Goal: Complete application form

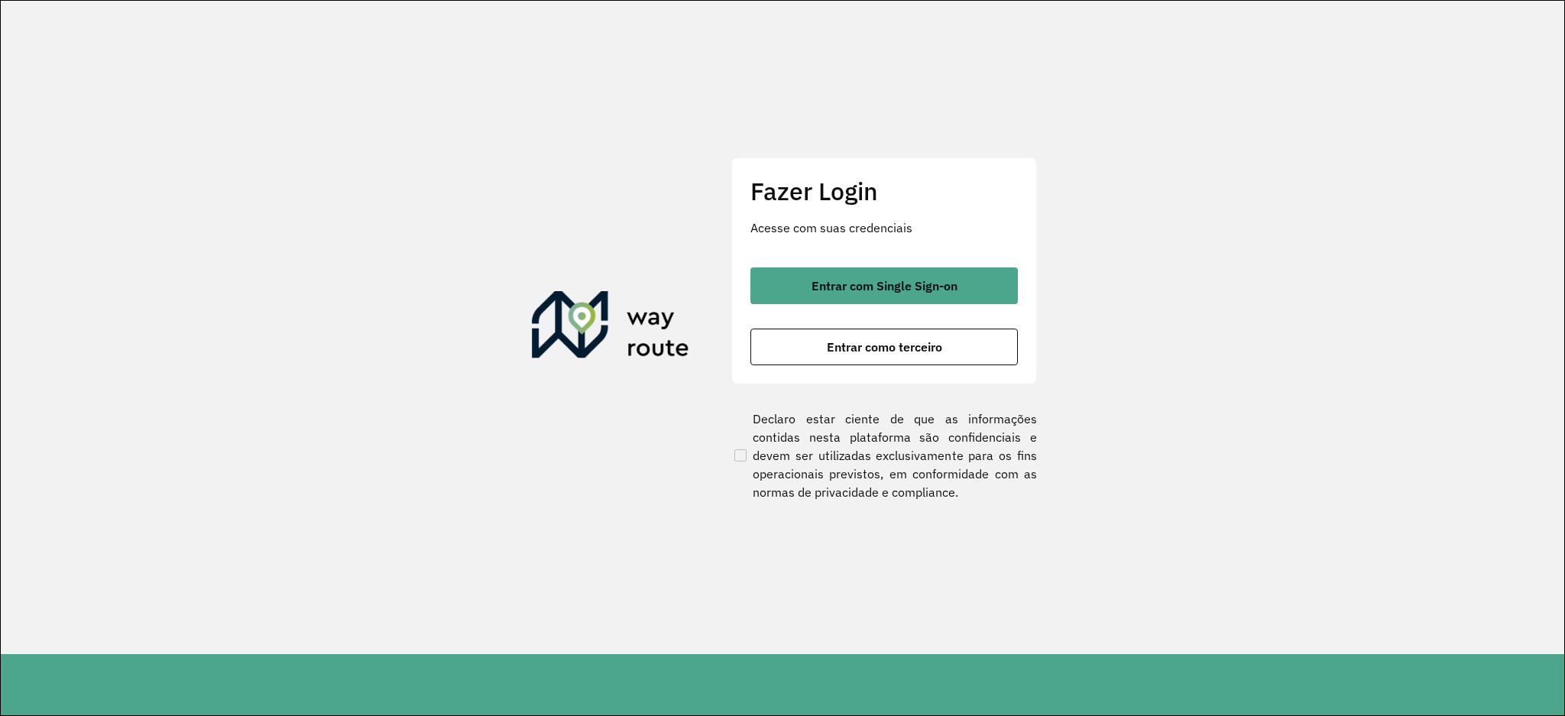
click at [908, 85] on section "Fazer Login Acesse com suas credenciais Entrar com Single Sign-on Entrar como t…" at bounding box center [783, 328] width 1564 height 654
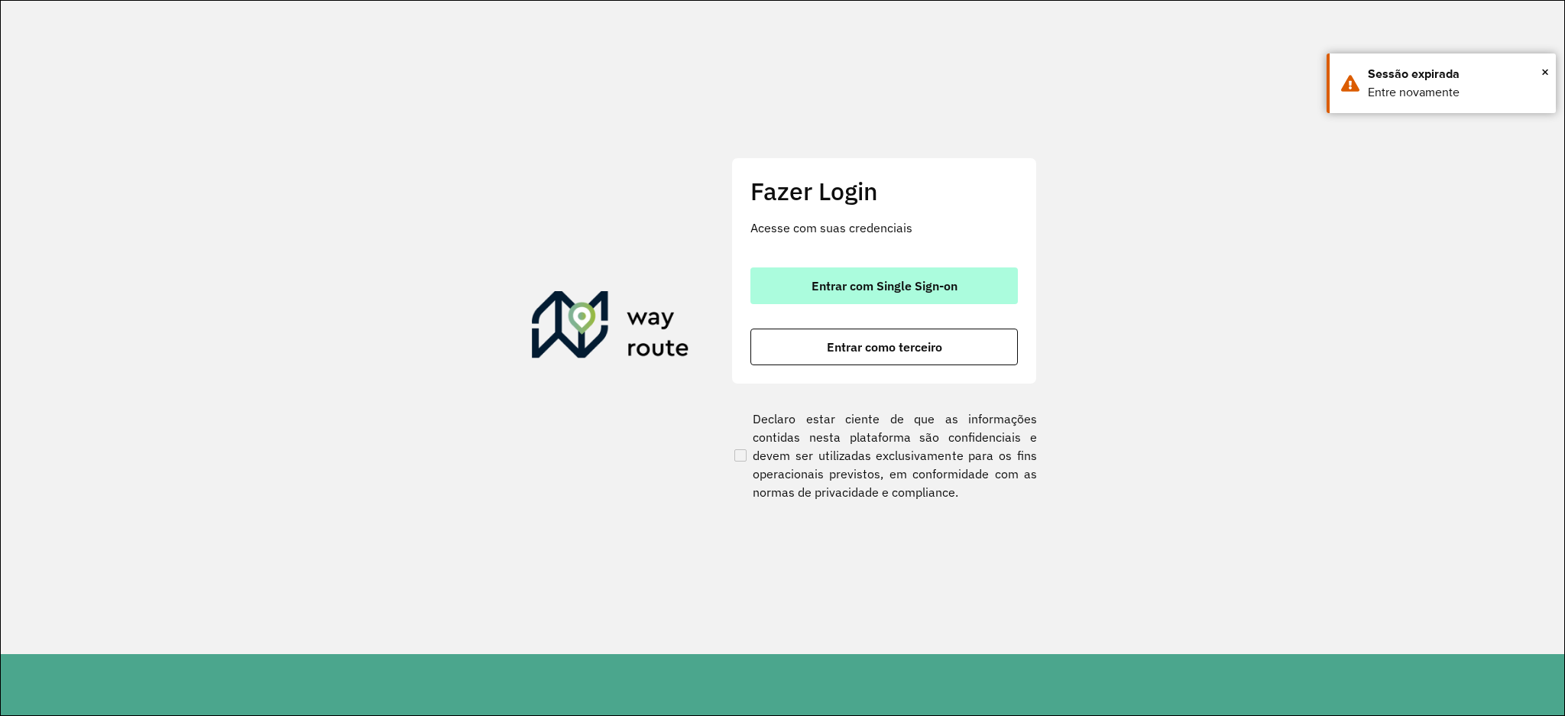
click at [946, 286] on span "Entrar com Single Sign-on" at bounding box center [885, 286] width 146 height 12
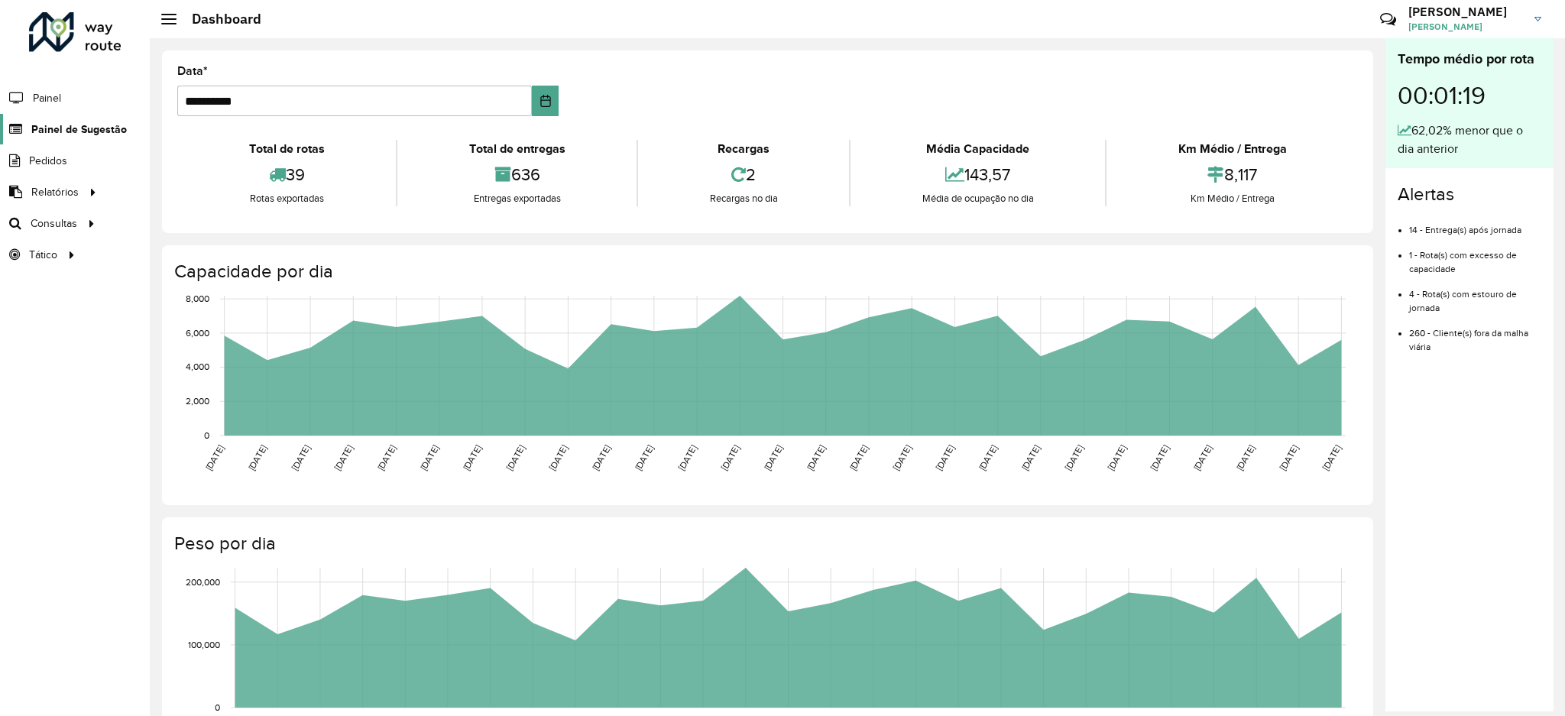
click at [98, 132] on span "Painel de Sugestão" at bounding box center [79, 130] width 96 height 16
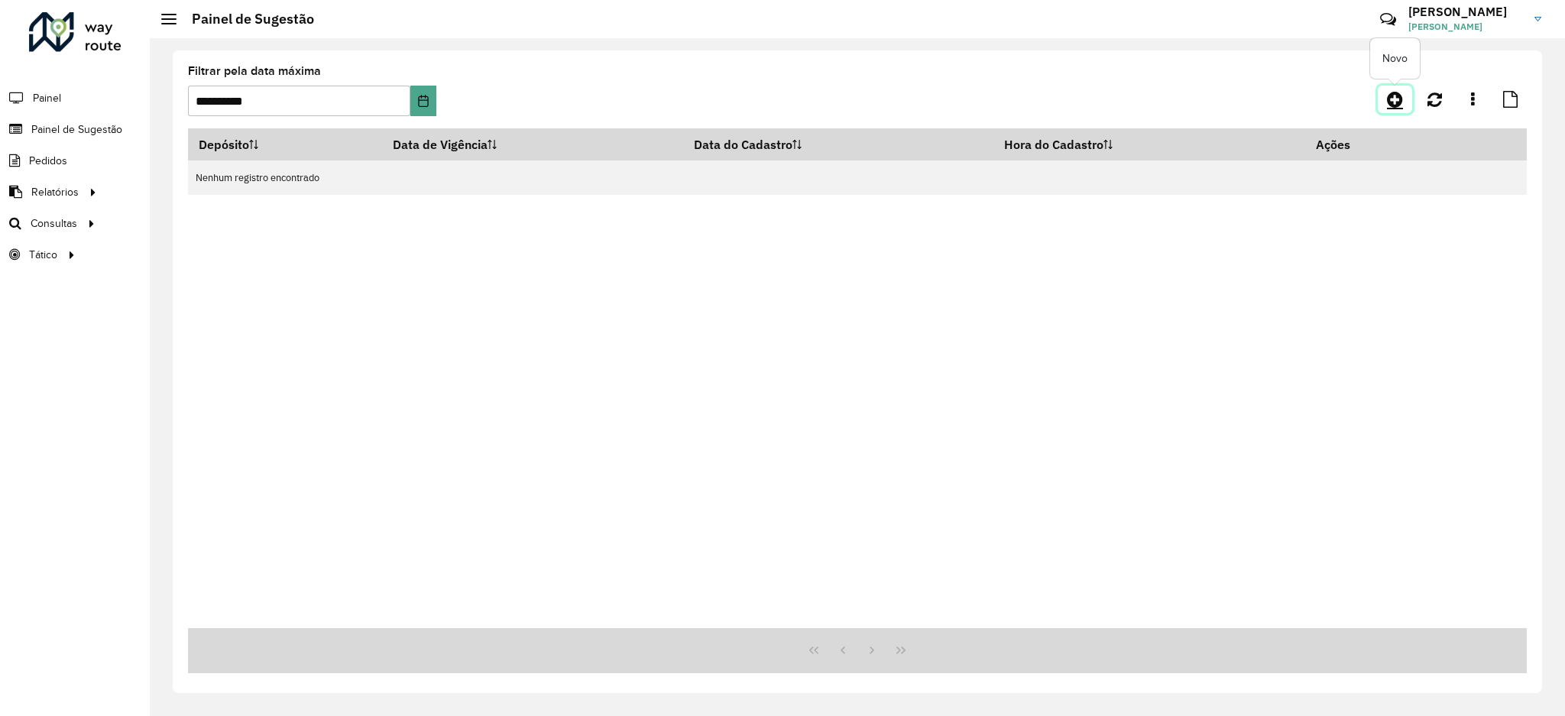
click at [1392, 94] on icon at bounding box center [1395, 99] width 16 height 18
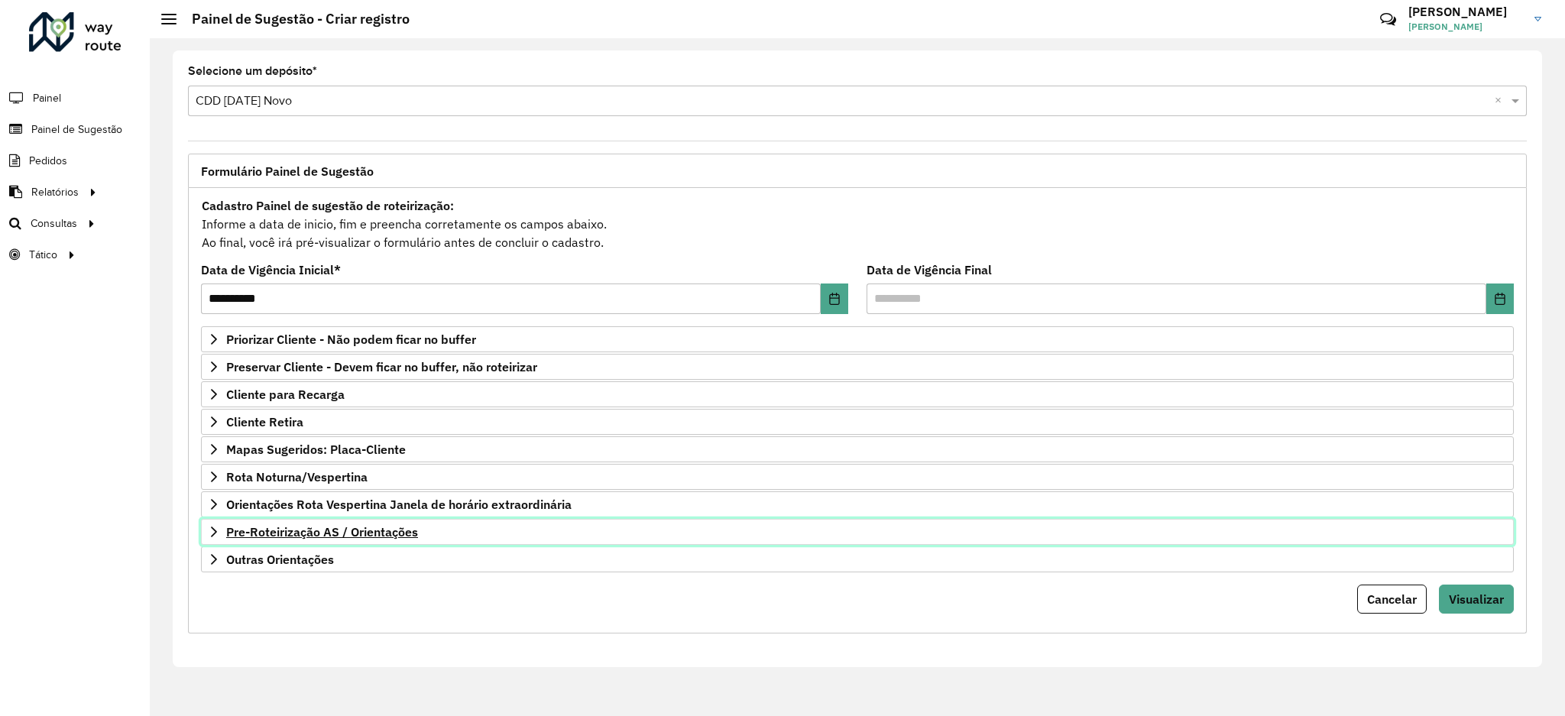
click at [351, 531] on span "Pre-Roteirização AS / Orientações" at bounding box center [322, 532] width 192 height 12
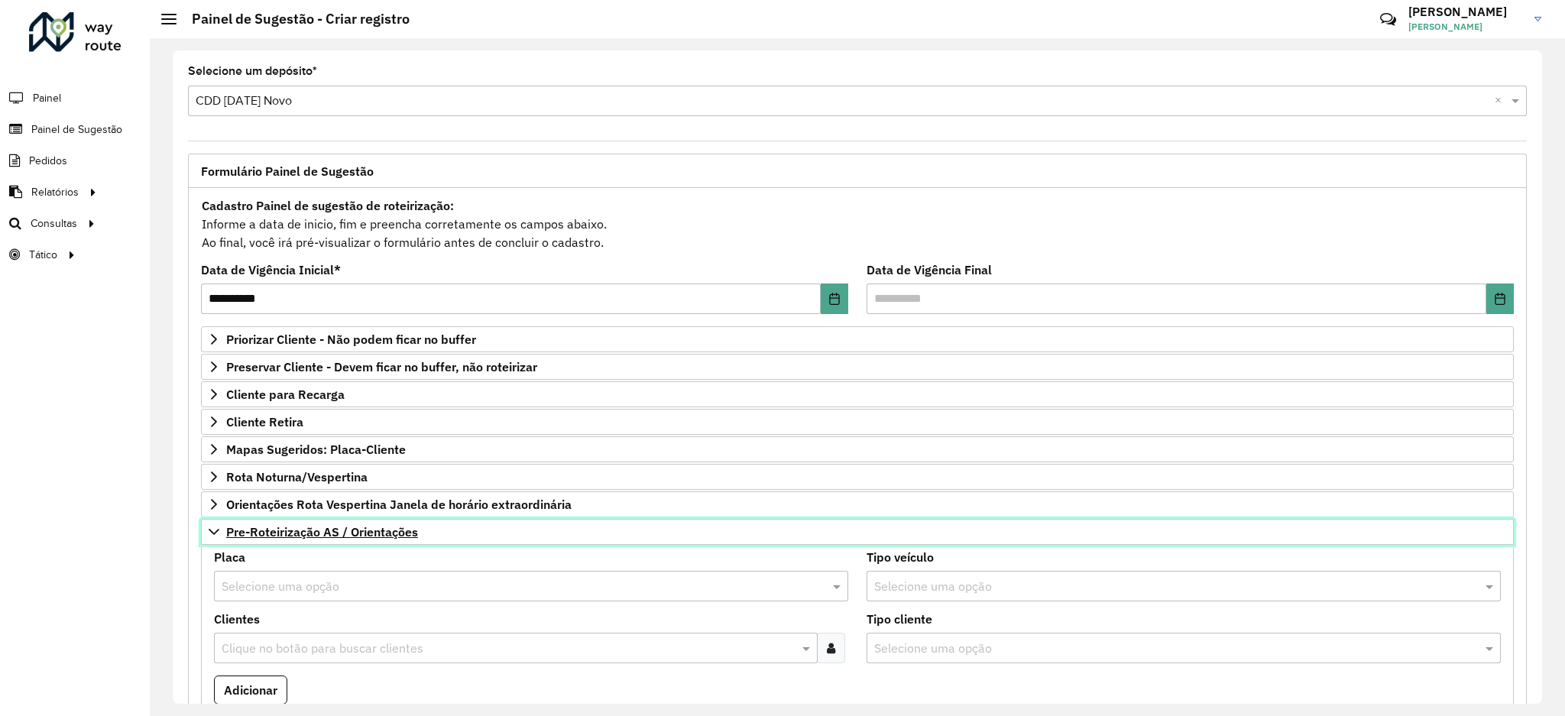
scroll to position [203, 0]
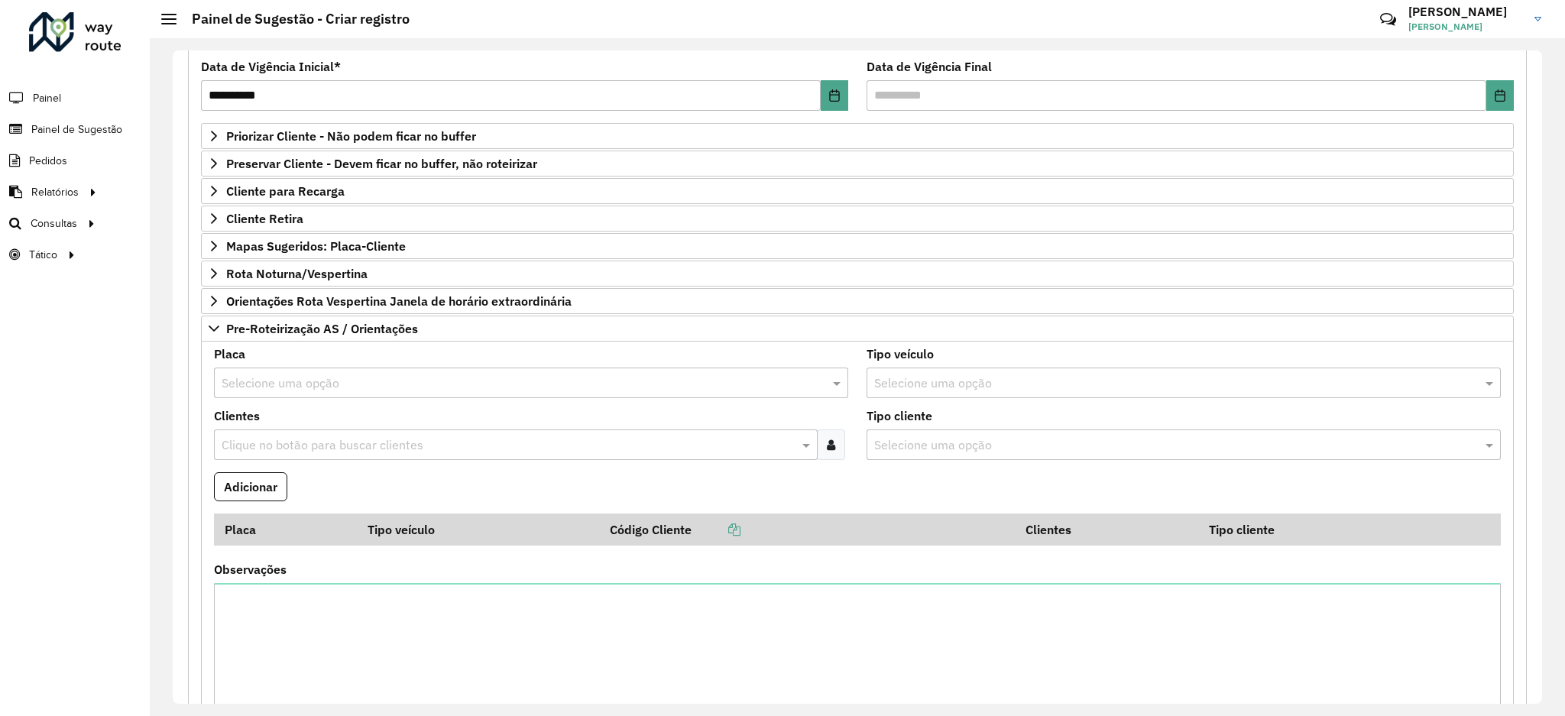
click at [296, 385] on input "text" at bounding box center [516, 384] width 589 height 18
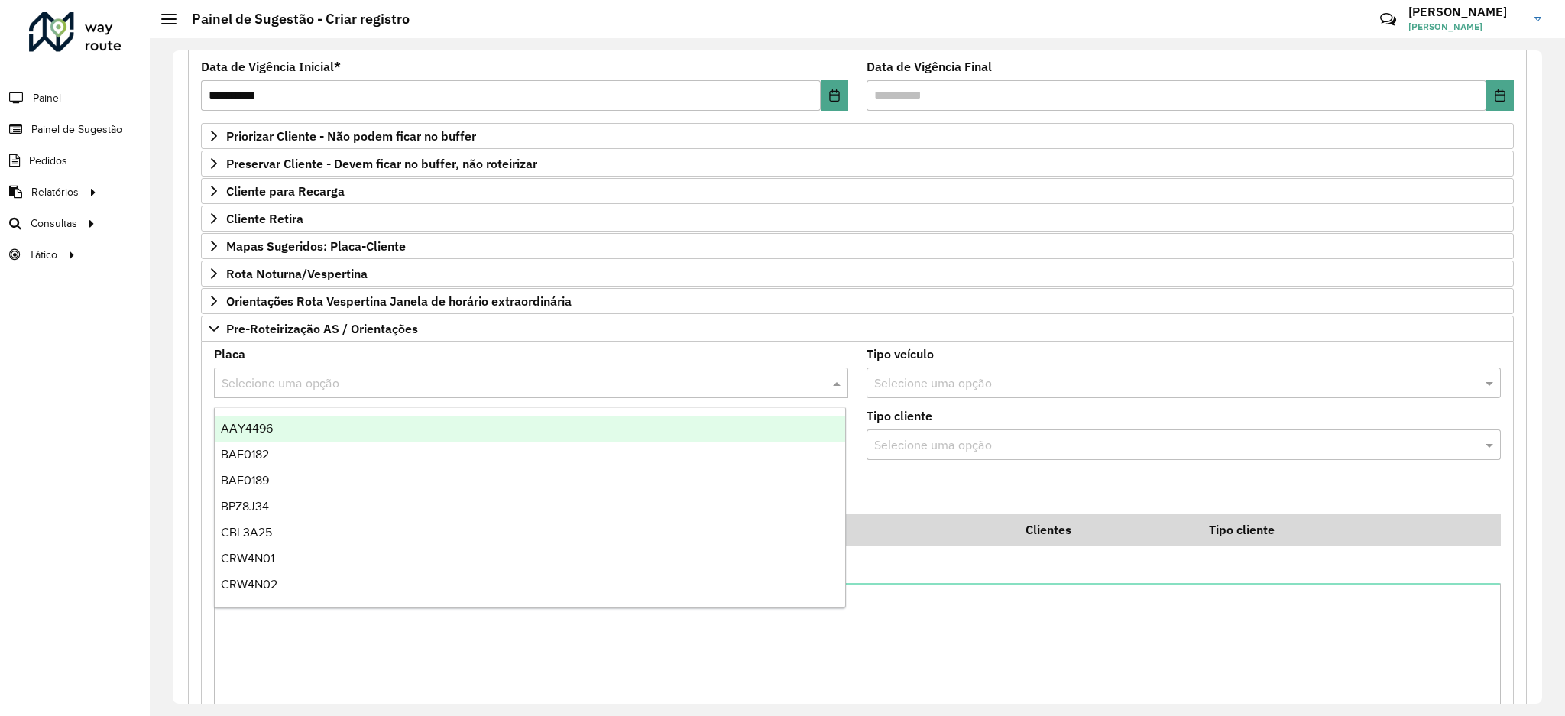
paste input "*******"
type input "*******"
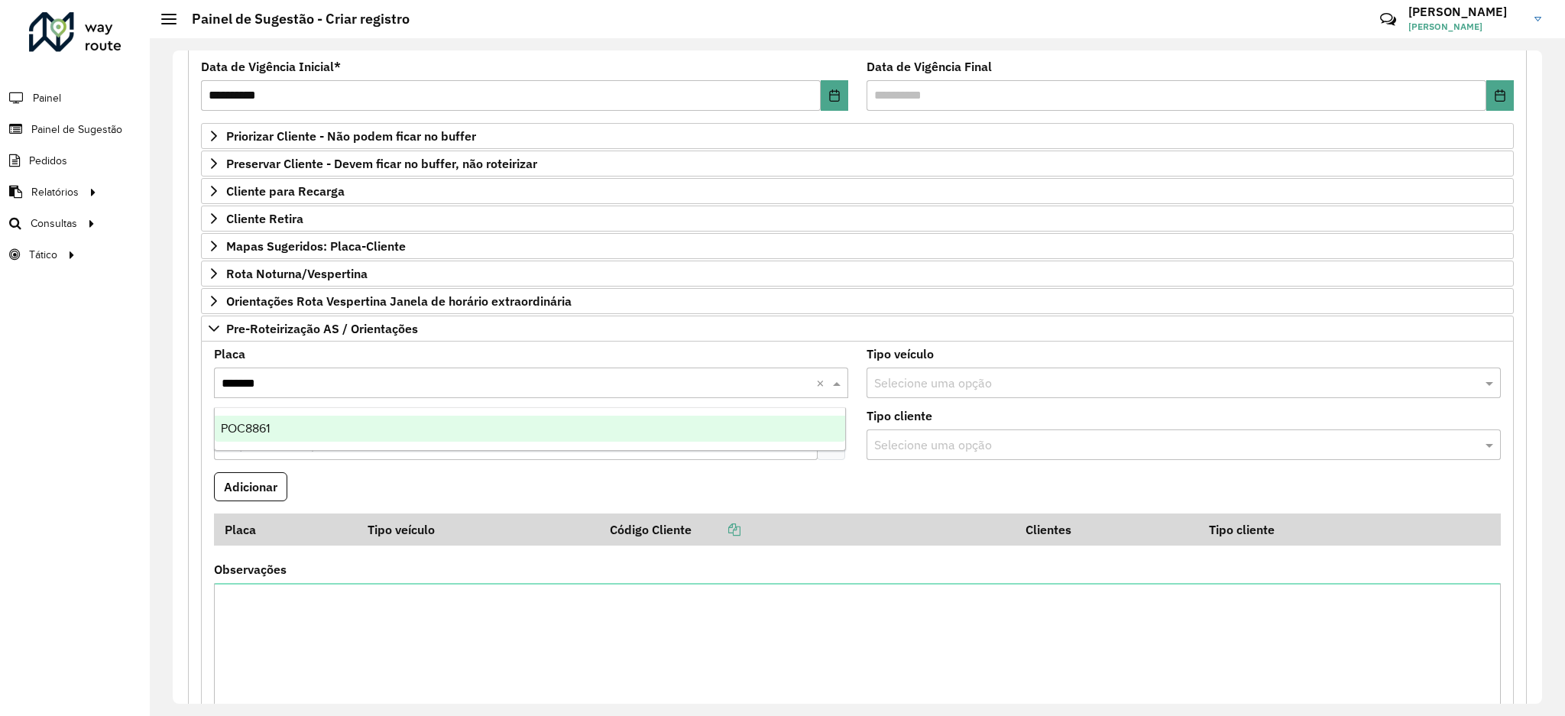
click at [301, 425] on div "POC8861" at bounding box center [530, 429] width 631 height 26
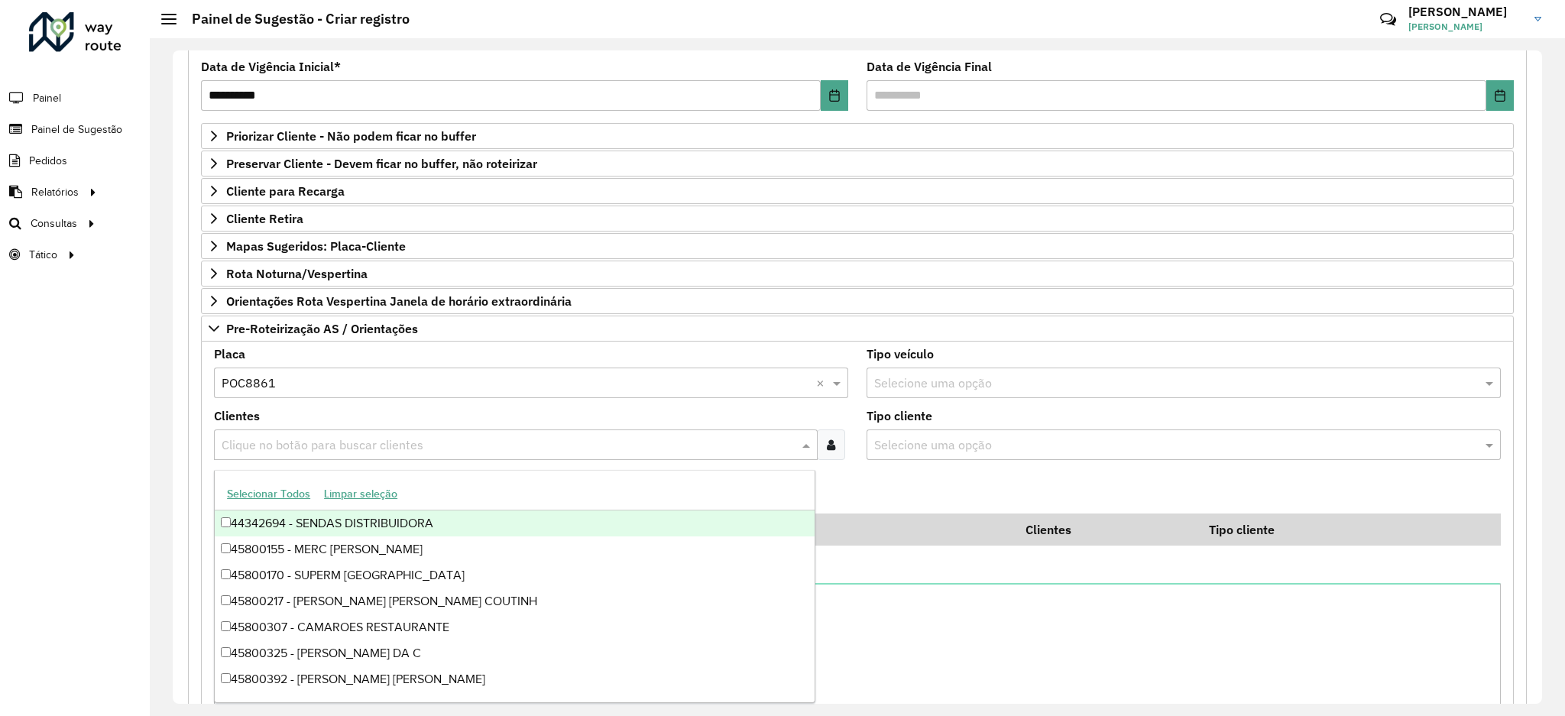
click at [333, 452] on input "text" at bounding box center [508, 445] width 581 height 18
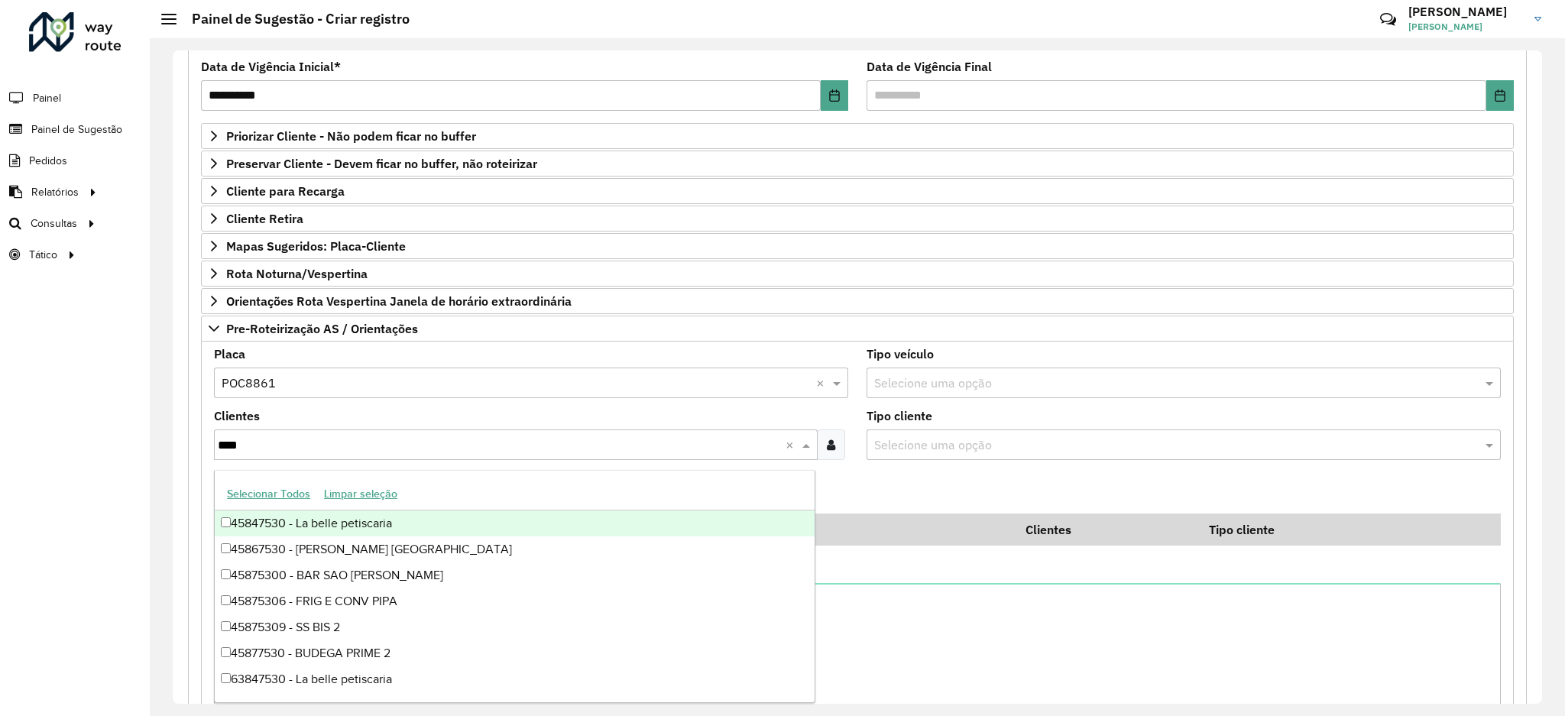
type input "*****"
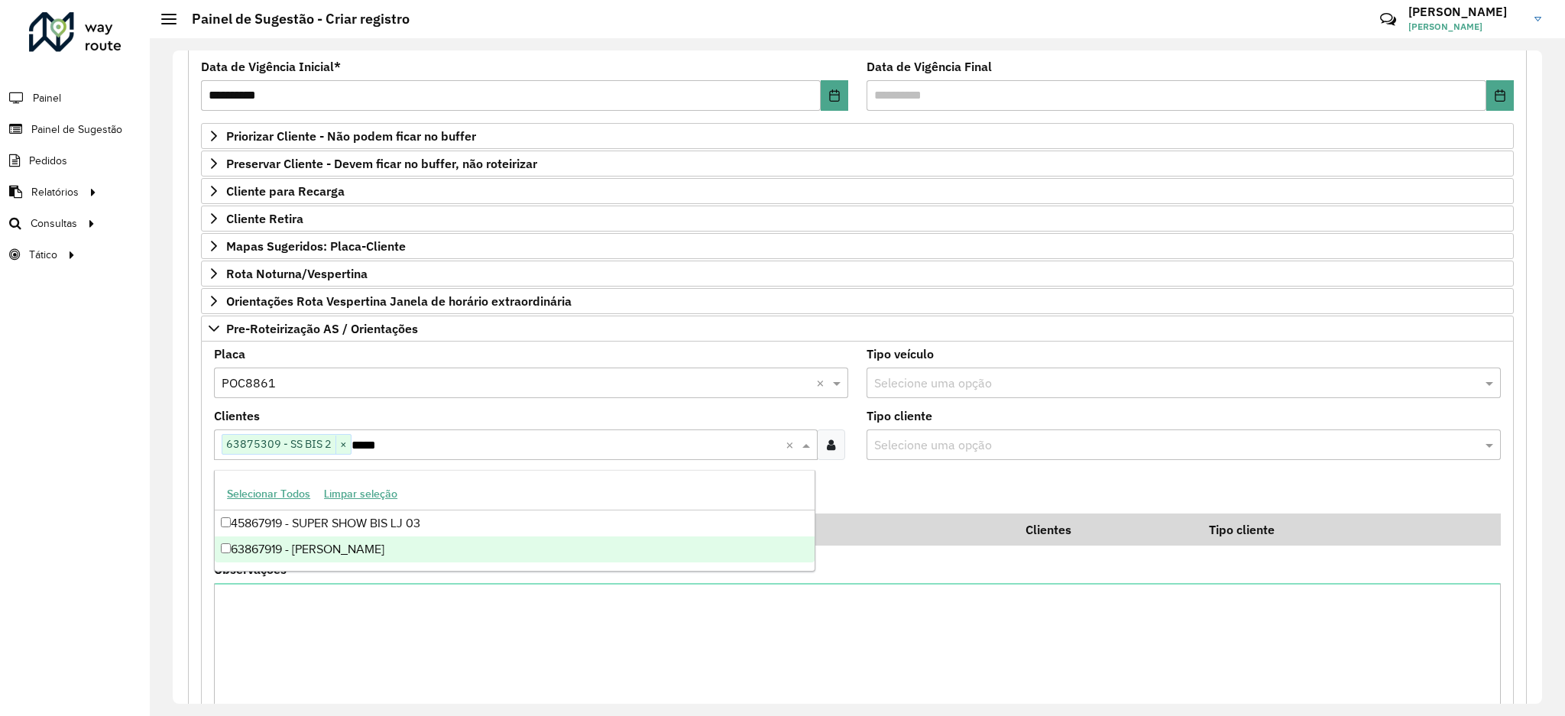
click at [405, 547] on div "63867919 - COMERCIAL SOUZA" at bounding box center [515, 550] width 600 height 26
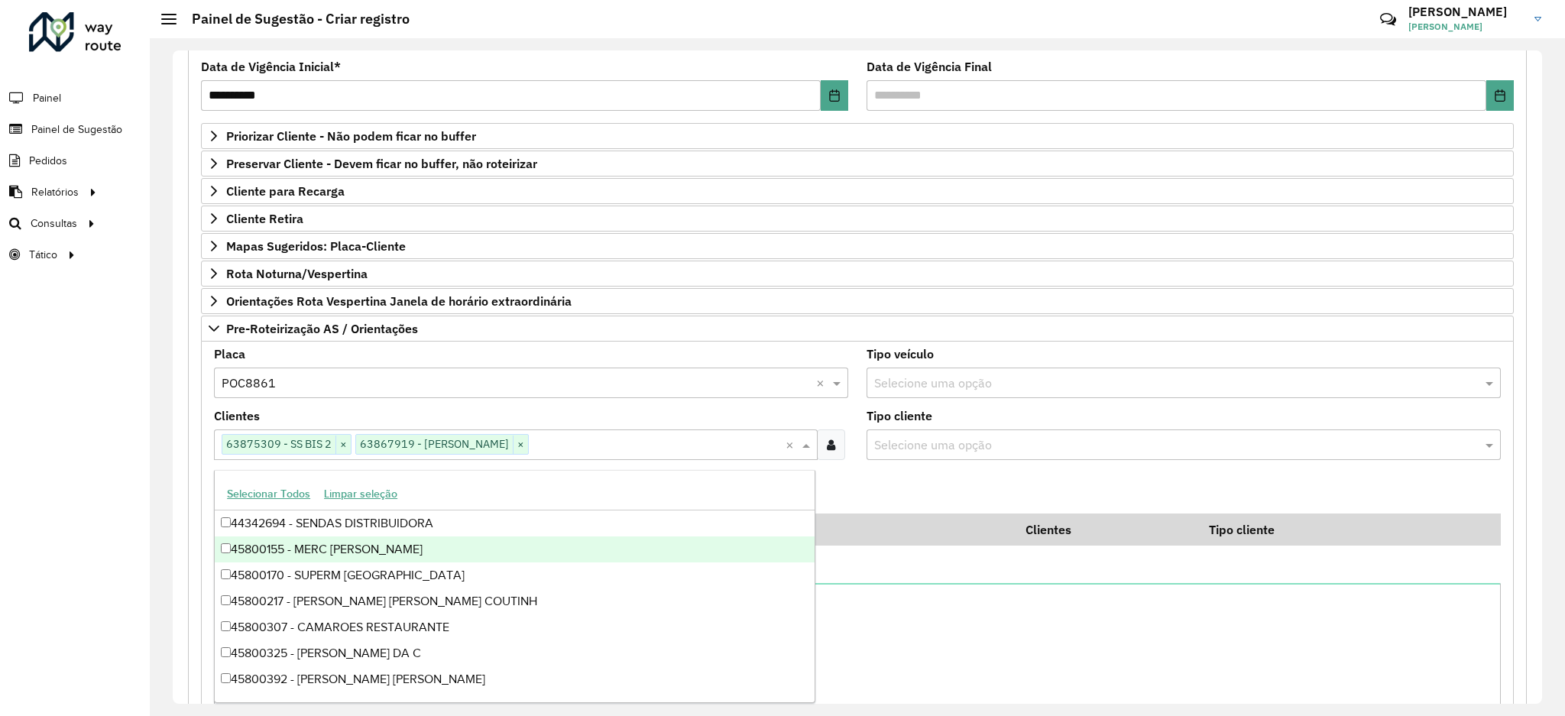
click at [138, 498] on div "Roteirizador AmbevTech Painel Painel de Sugestão Pedidos Relatórios Clientes Cl…" at bounding box center [75, 358] width 150 height 716
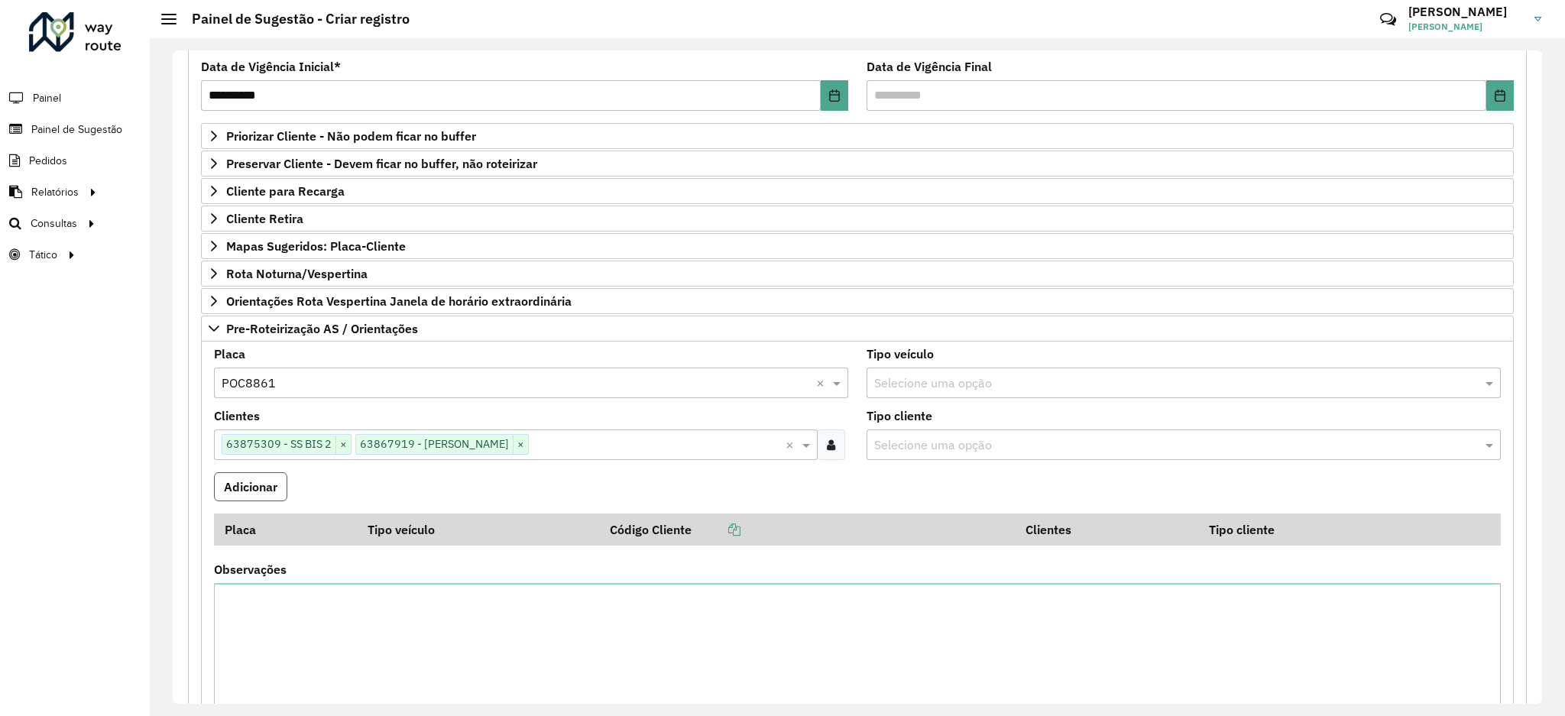
click at [251, 488] on button "Adicionar" at bounding box center [250, 486] width 73 height 29
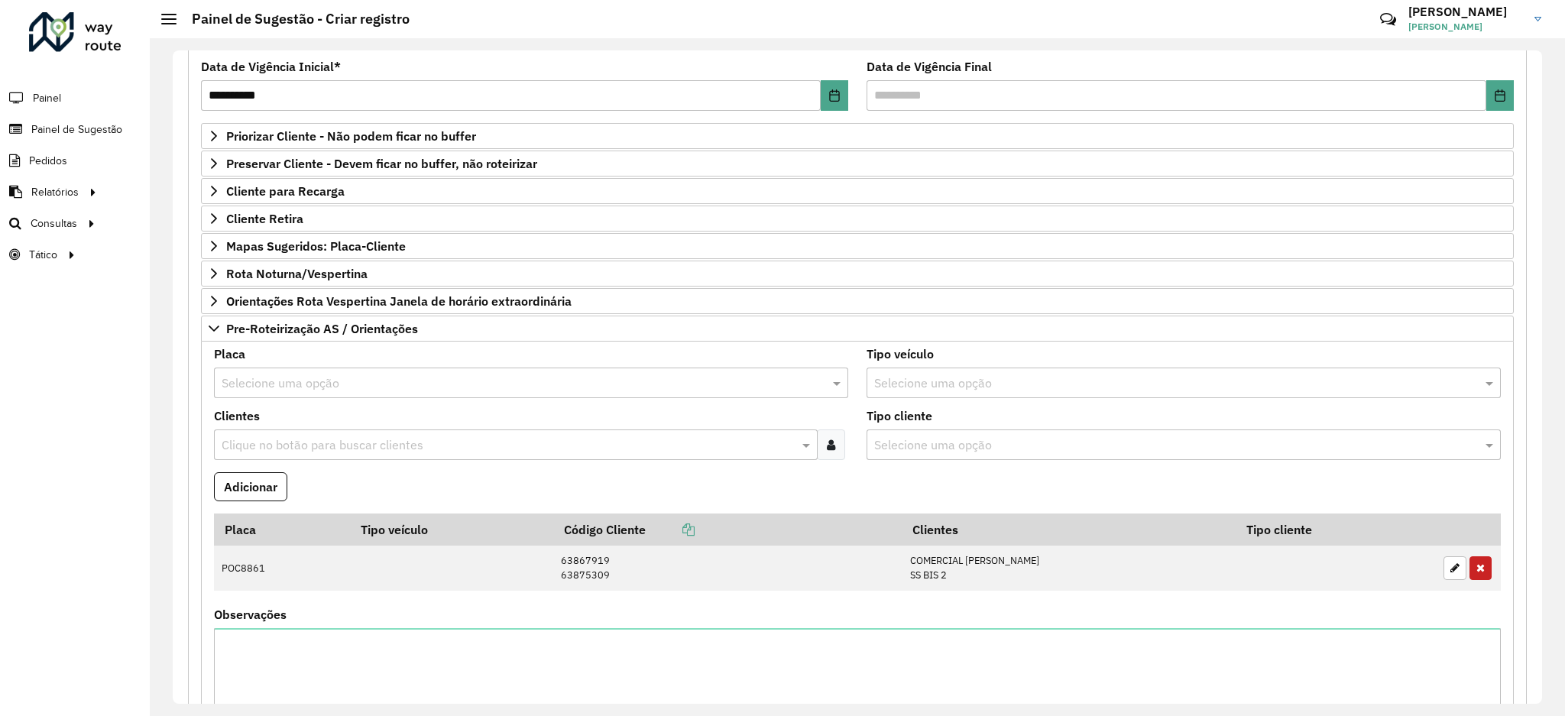
scroll to position [404, 0]
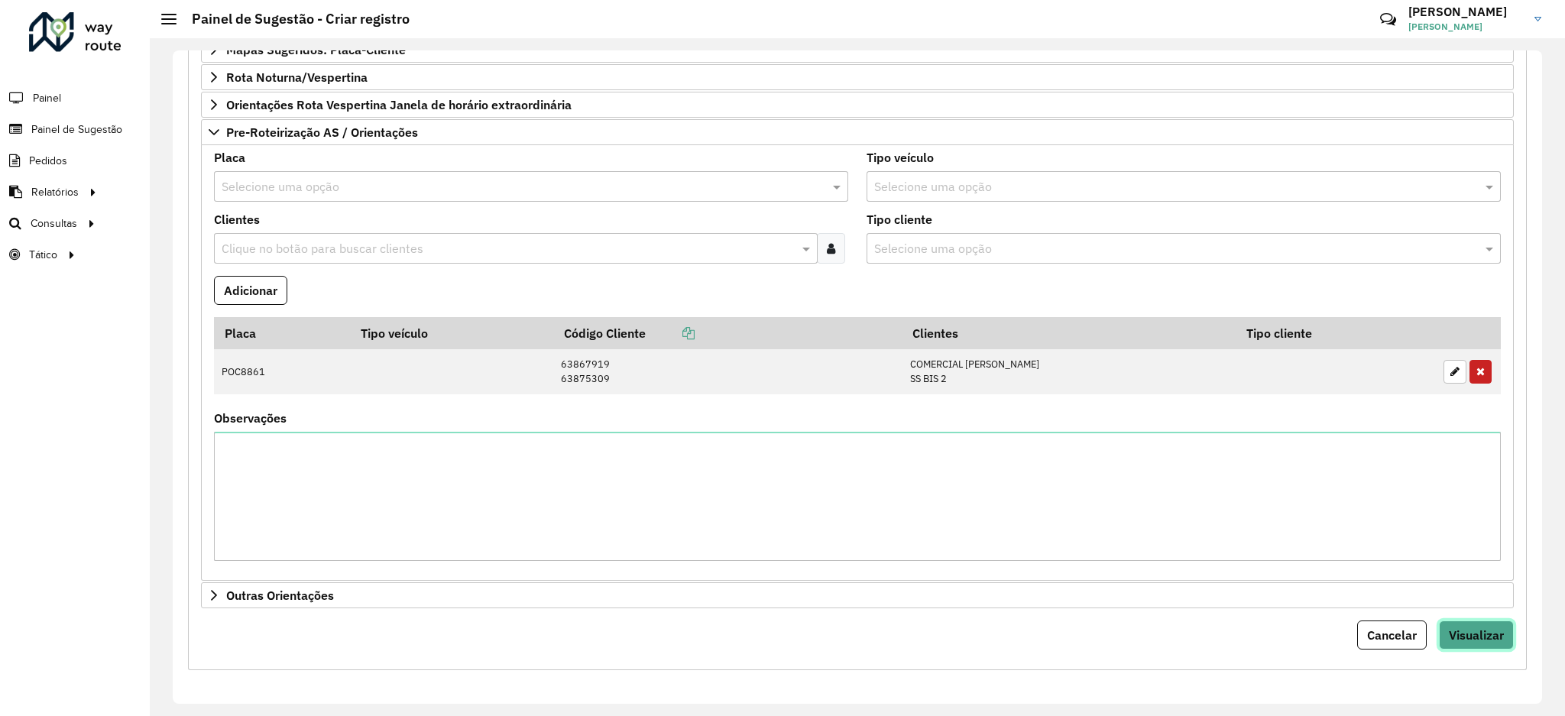
click at [1449, 634] on span "Visualizar" at bounding box center [1476, 635] width 55 height 15
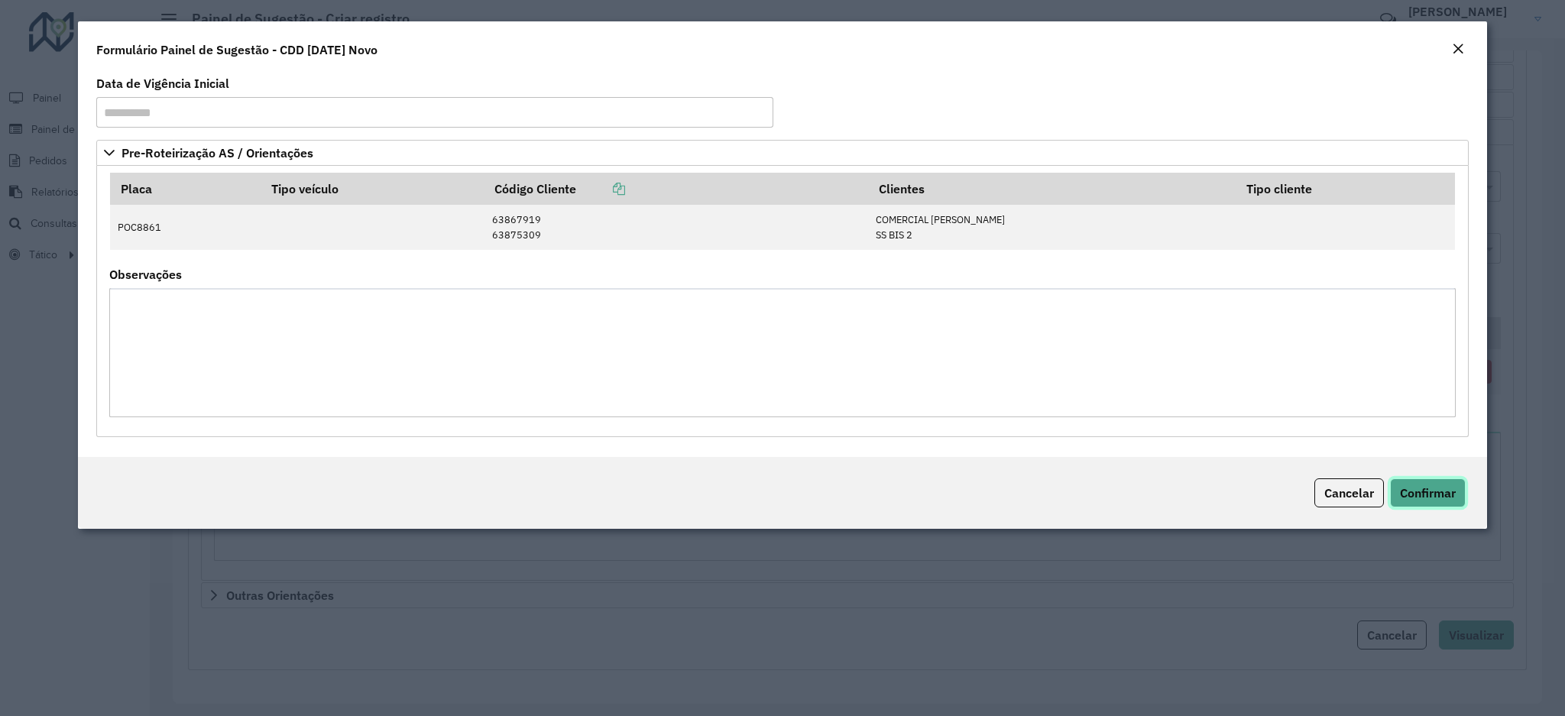
click at [1440, 496] on span "Confirmar" at bounding box center [1428, 492] width 56 height 15
